Goal: Transaction & Acquisition: Purchase product/service

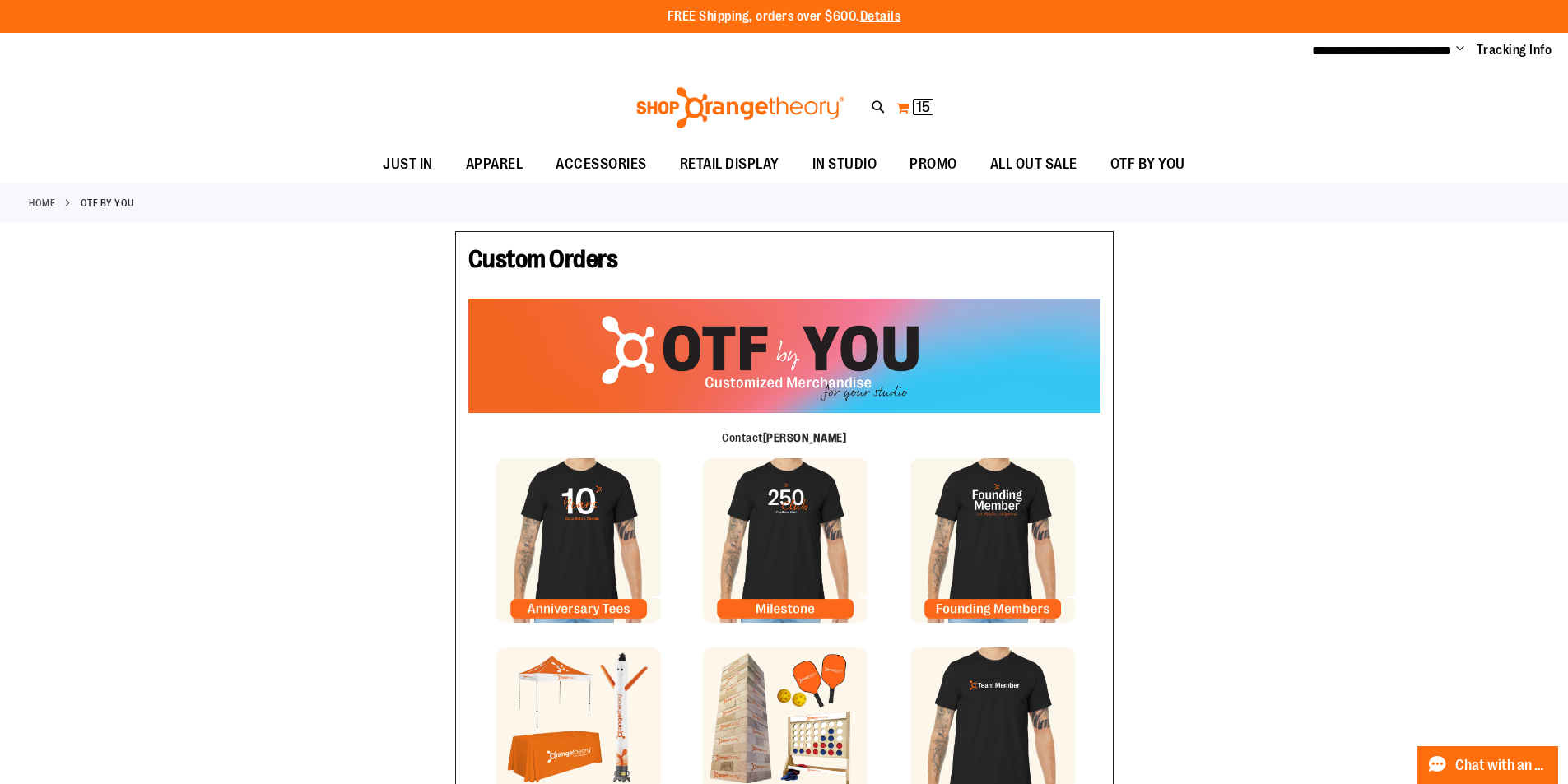
click at [912, 115] on button "My Cart 15 15 items" at bounding box center [915, 107] width 39 height 26
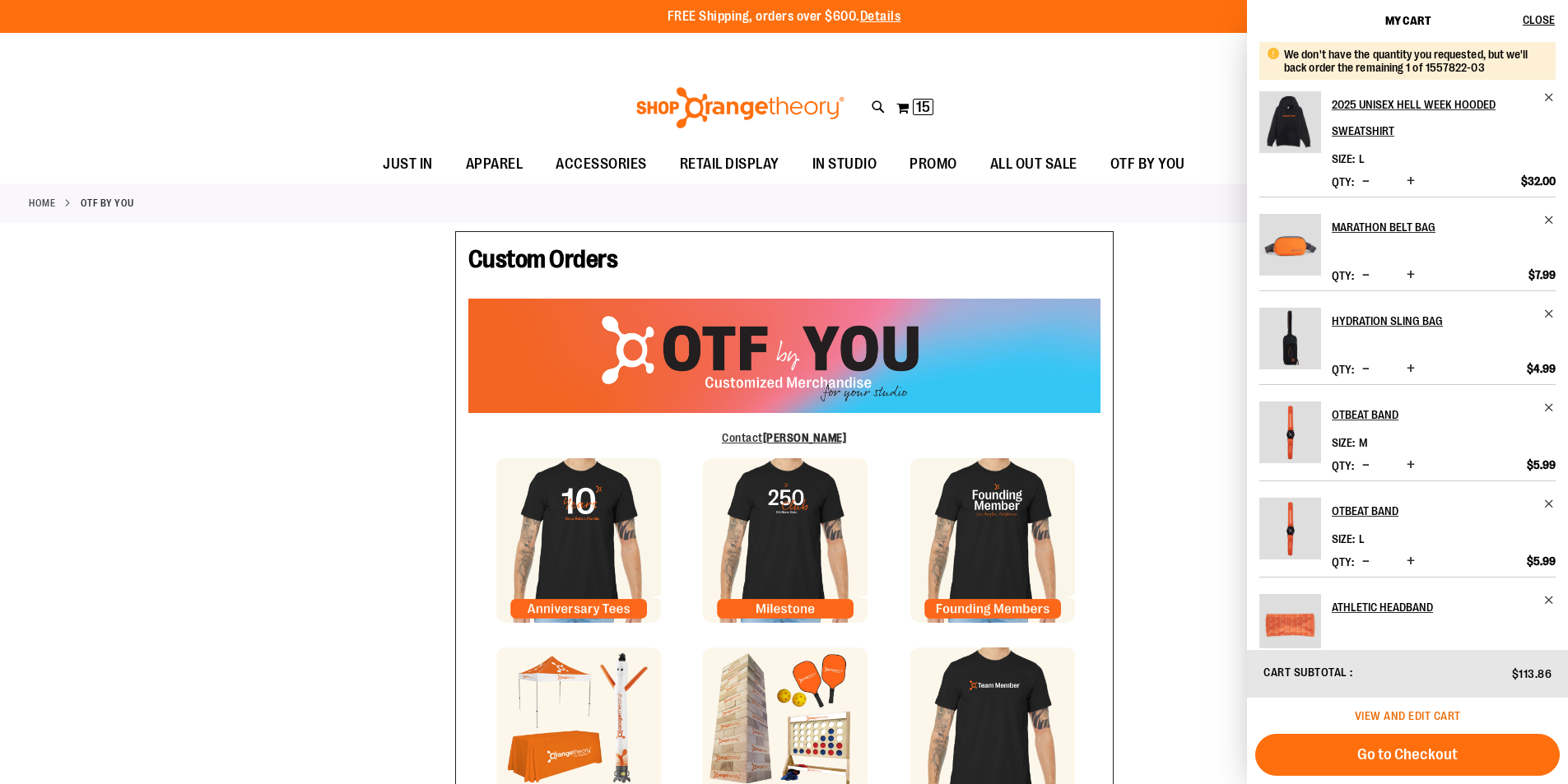
click at [1403, 715] on span "View and edit cart" at bounding box center [1408, 715] width 106 height 13
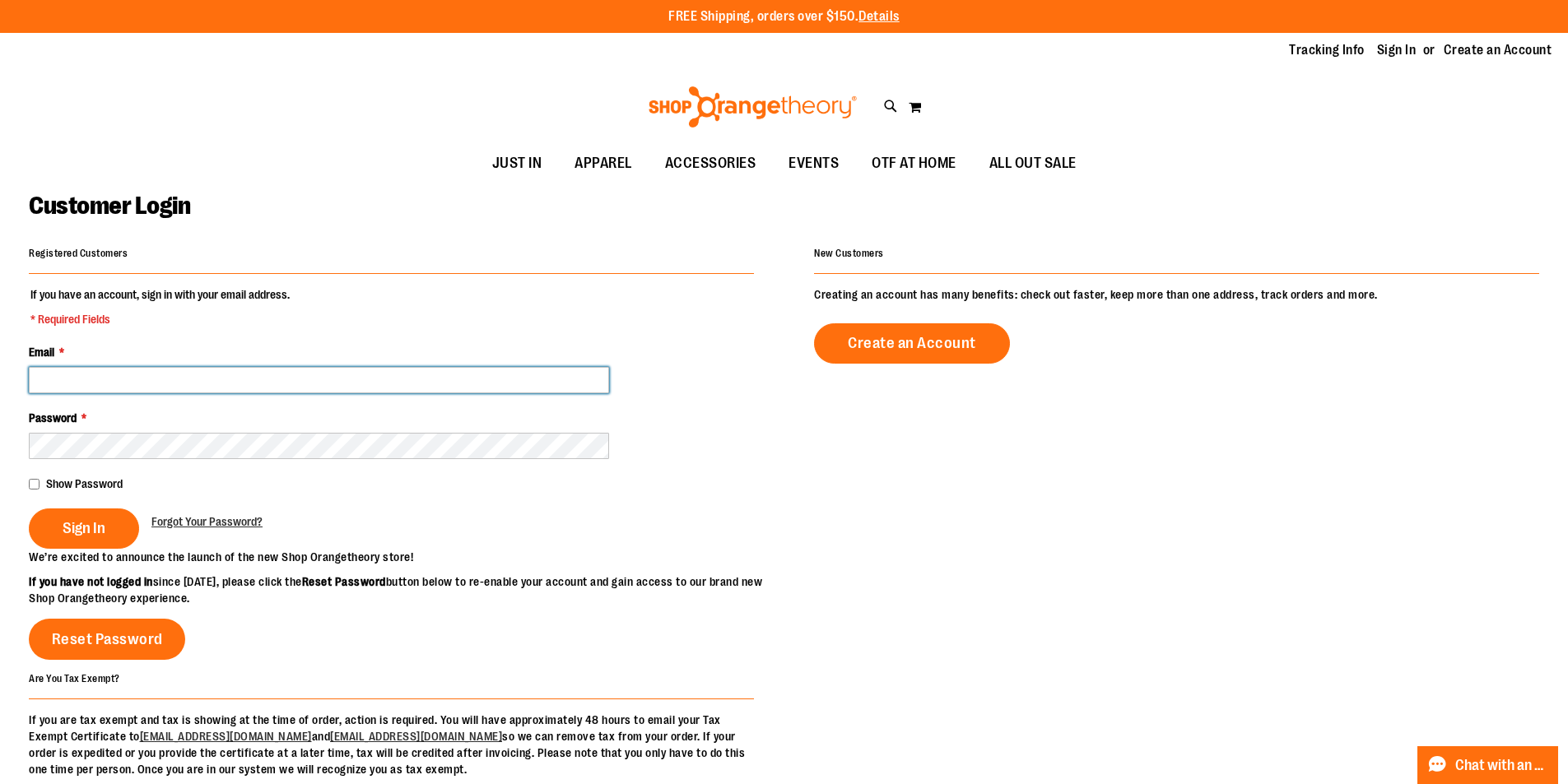
click at [105, 384] on input "Email *" at bounding box center [319, 380] width 580 height 26
type input "*"
type input "**********"
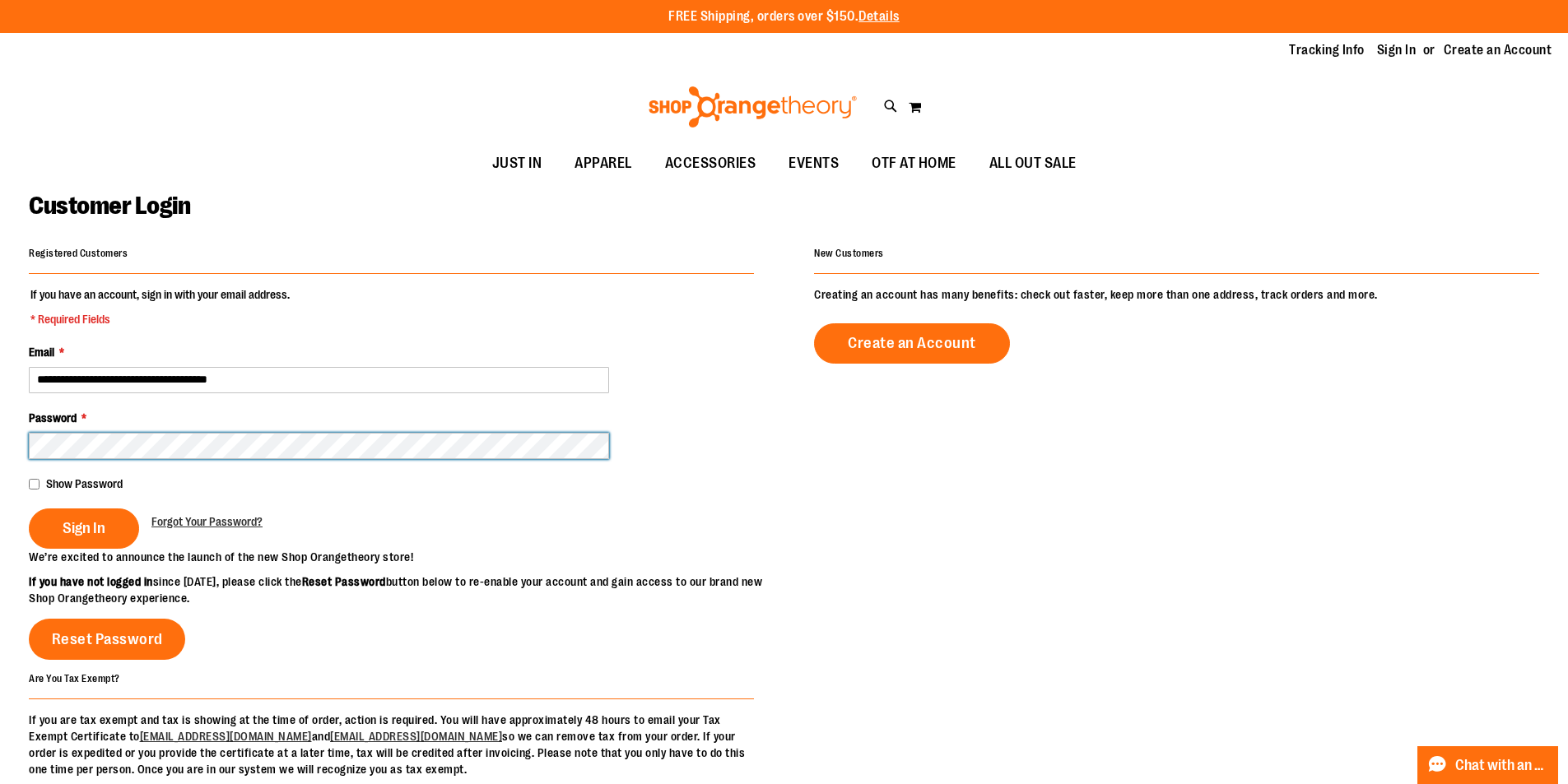
click at [29, 508] on button "Sign In" at bounding box center [83, 527] width 110 height 40
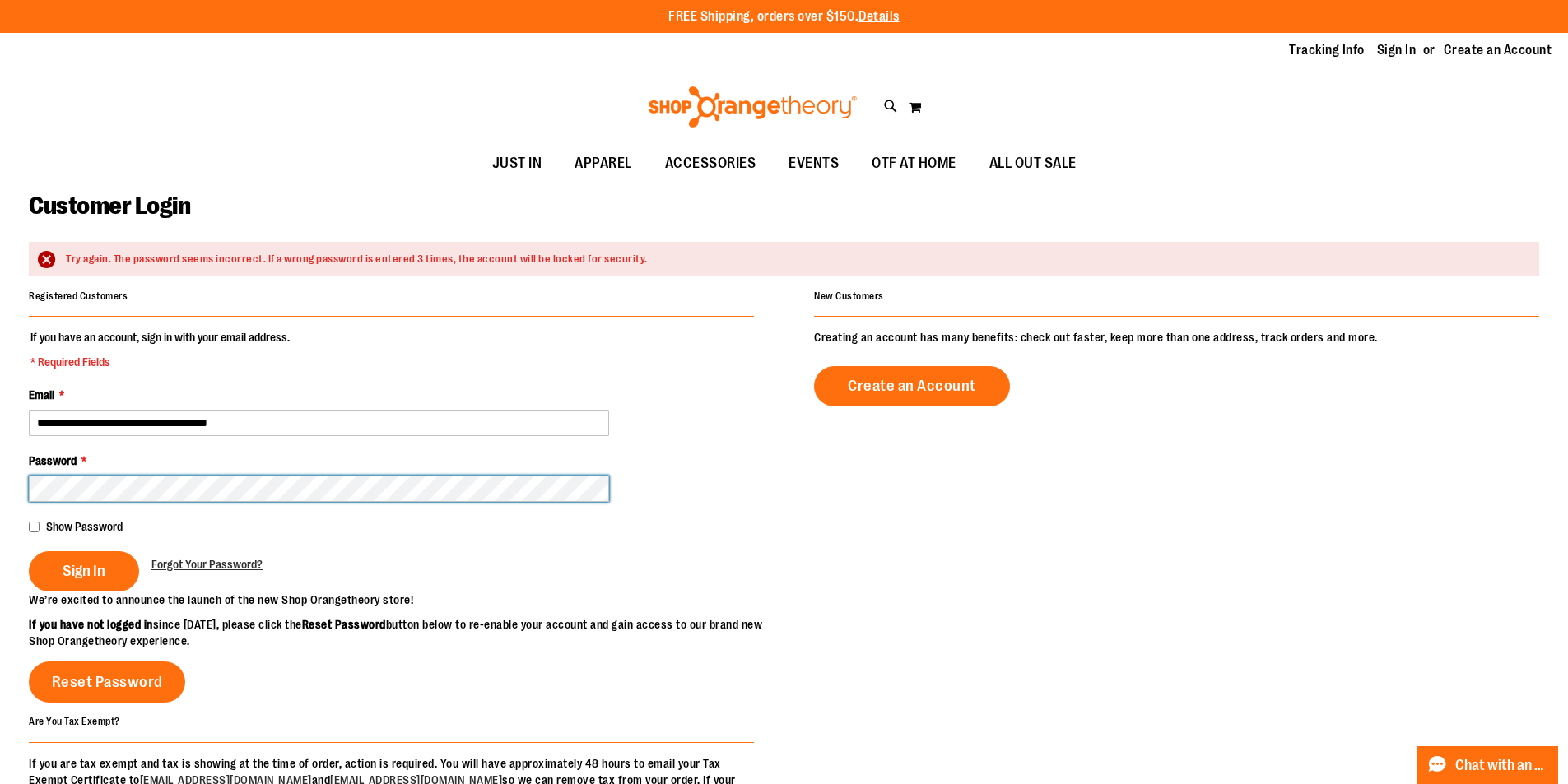
click at [29, 551] on button "Sign In" at bounding box center [83, 571] width 110 height 40
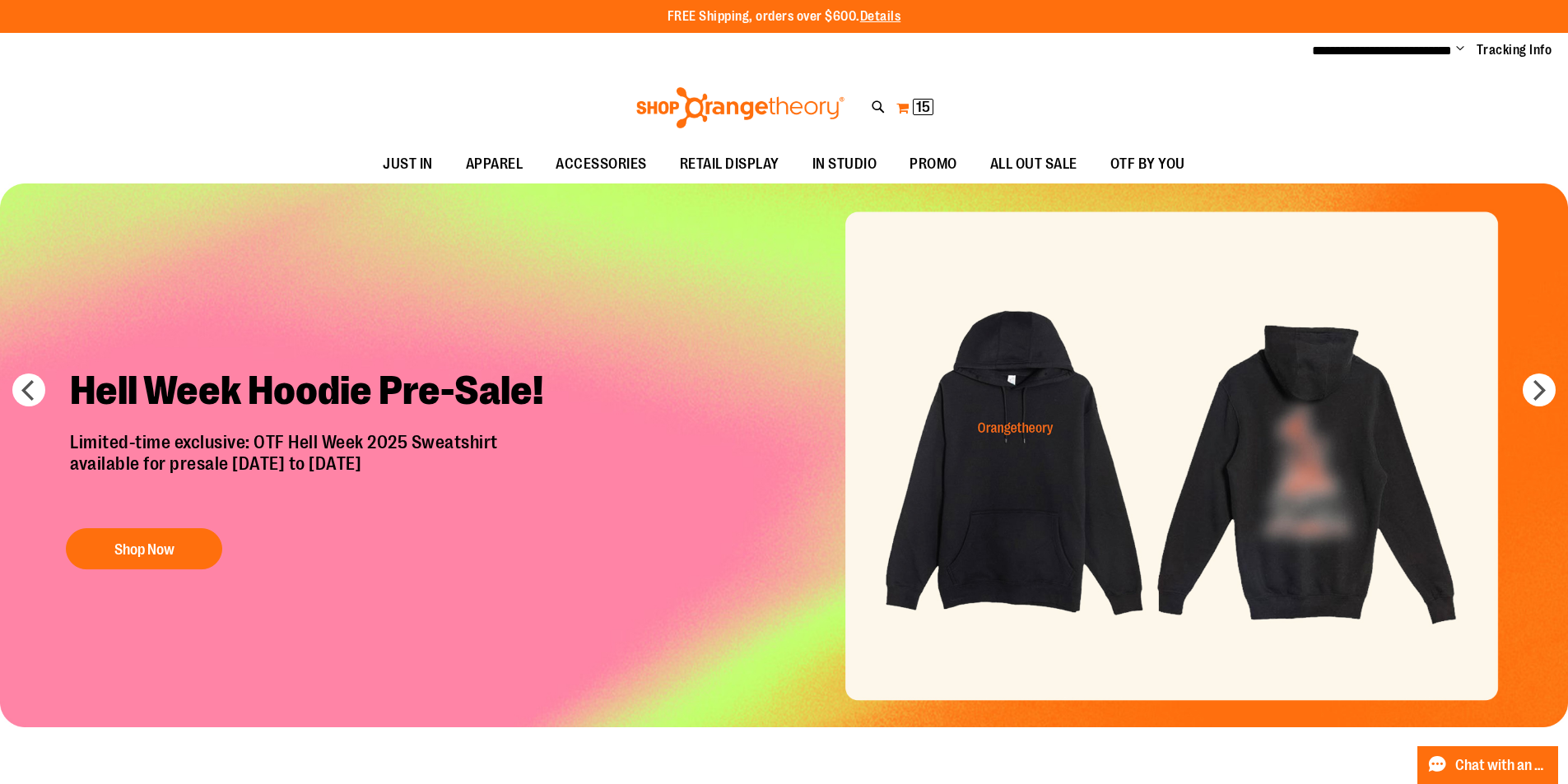
click at [916, 107] on span "15" at bounding box center [923, 107] width 14 height 17
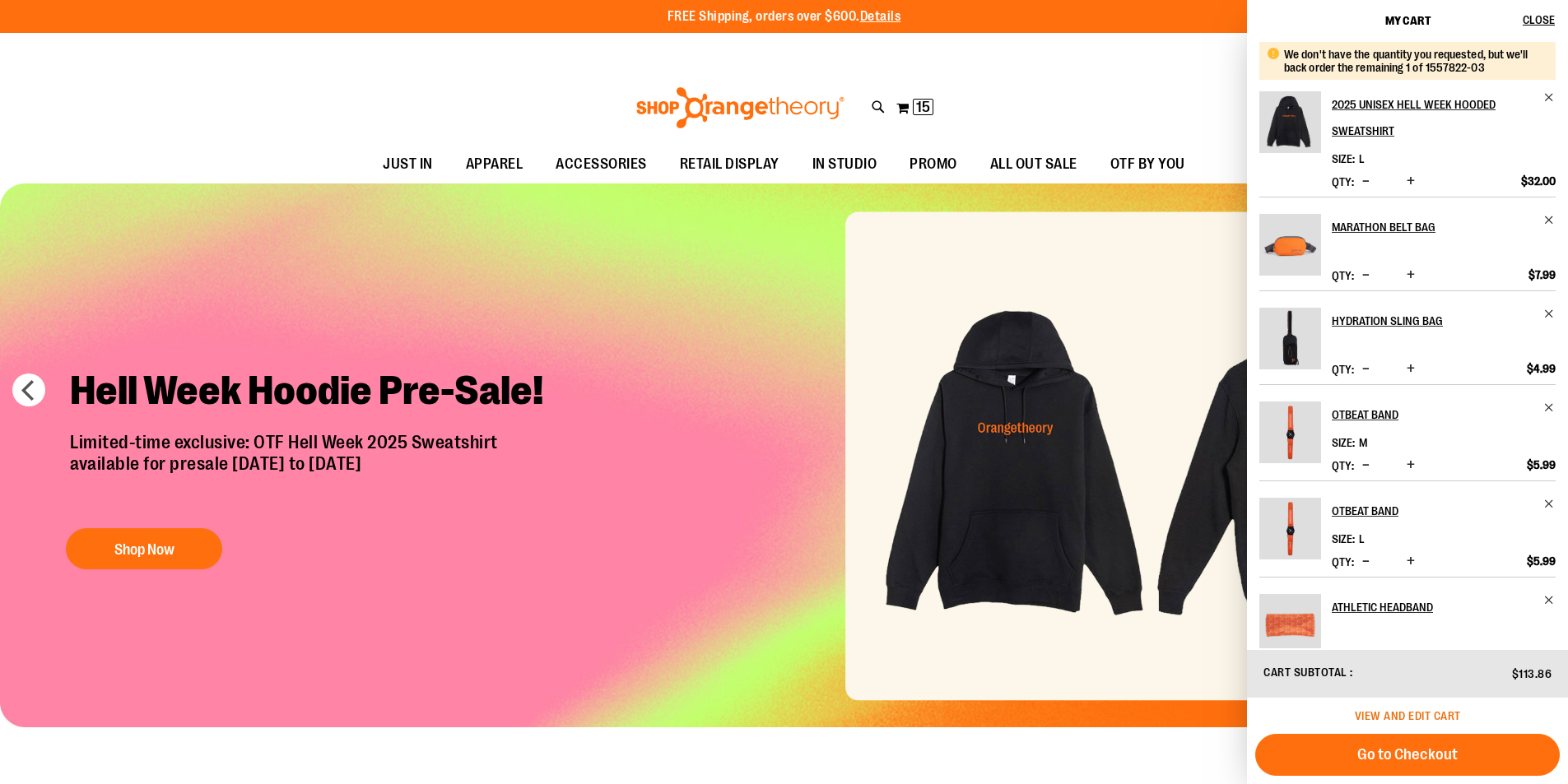
click at [1430, 720] on span "View and edit cart" at bounding box center [1408, 715] width 106 height 13
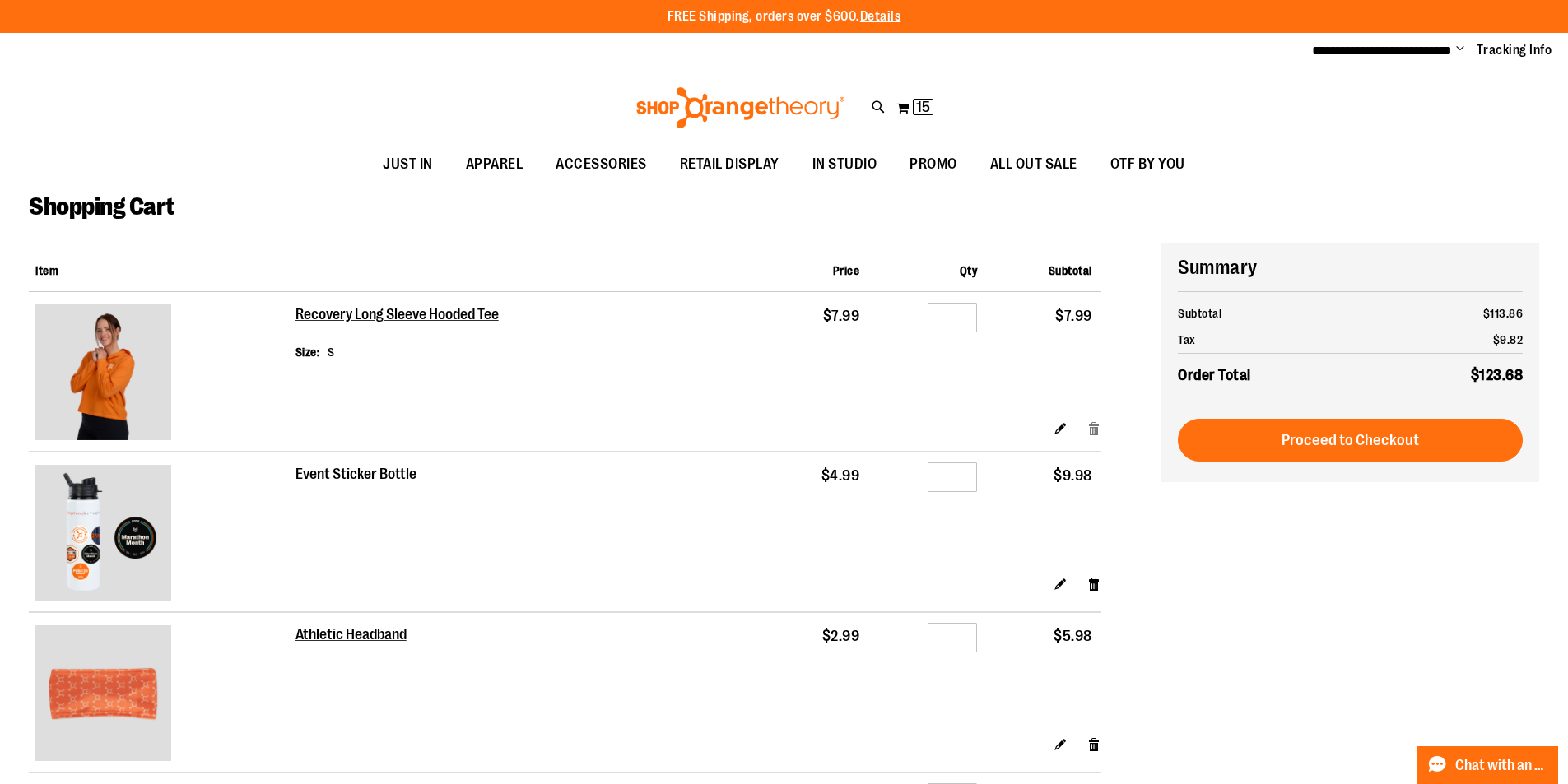
click at [1094, 428] on link "Remove item" at bounding box center [1093, 428] width 14 height 18
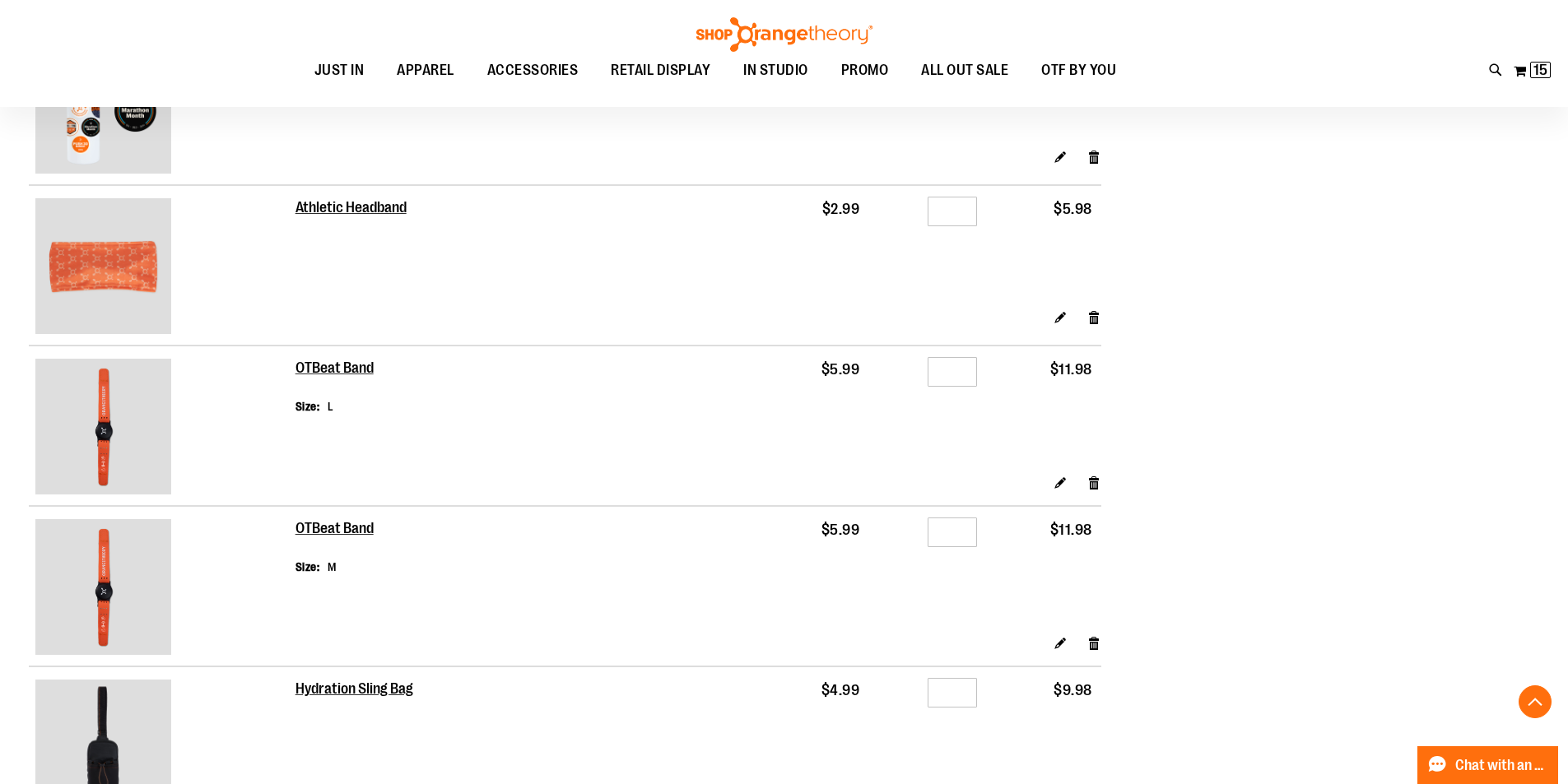
scroll to position [1290, 0]
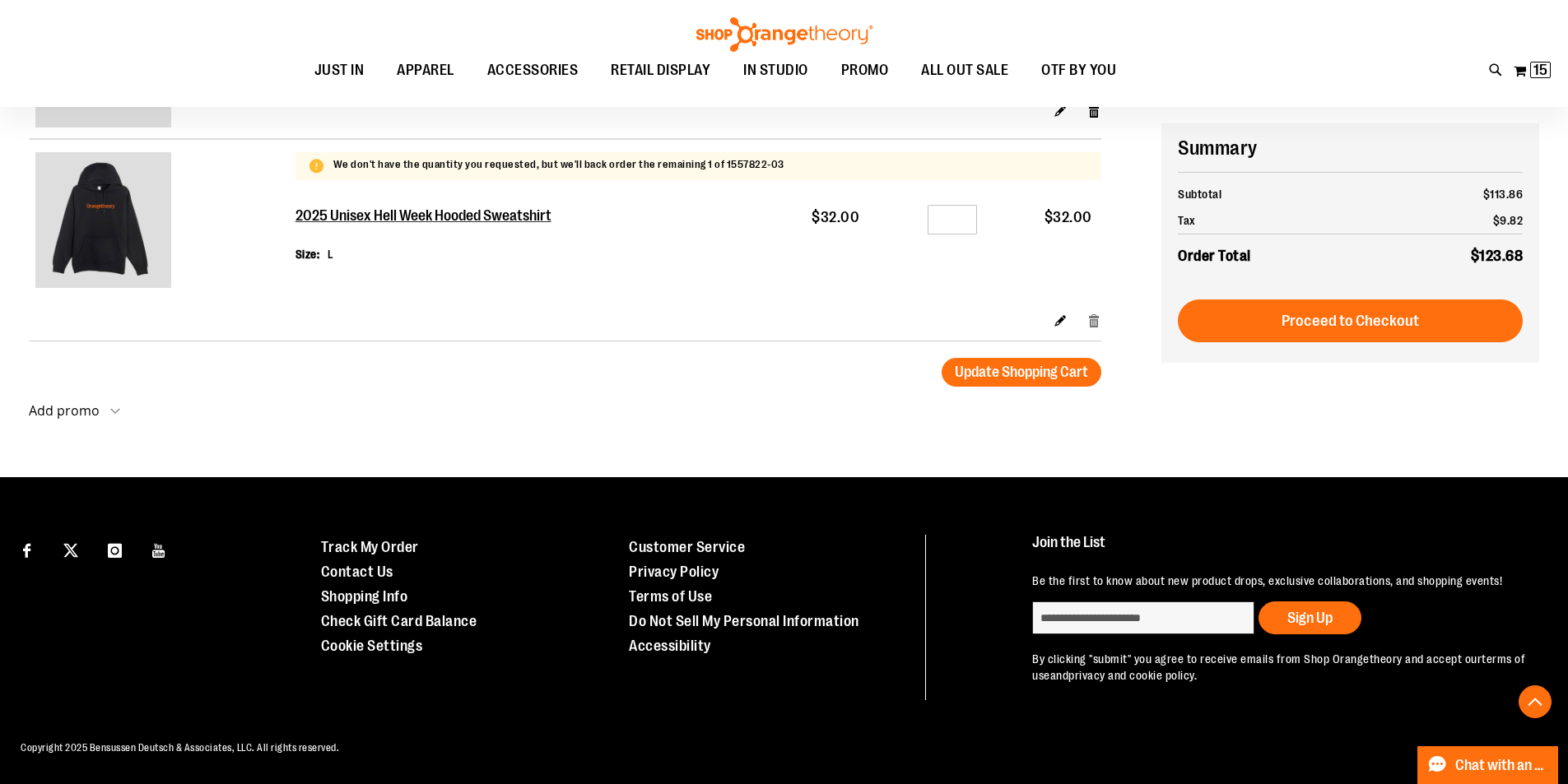
click at [1094, 311] on link "Remove item" at bounding box center [1093, 320] width 14 height 18
